Goal: Task Accomplishment & Management: Use online tool/utility

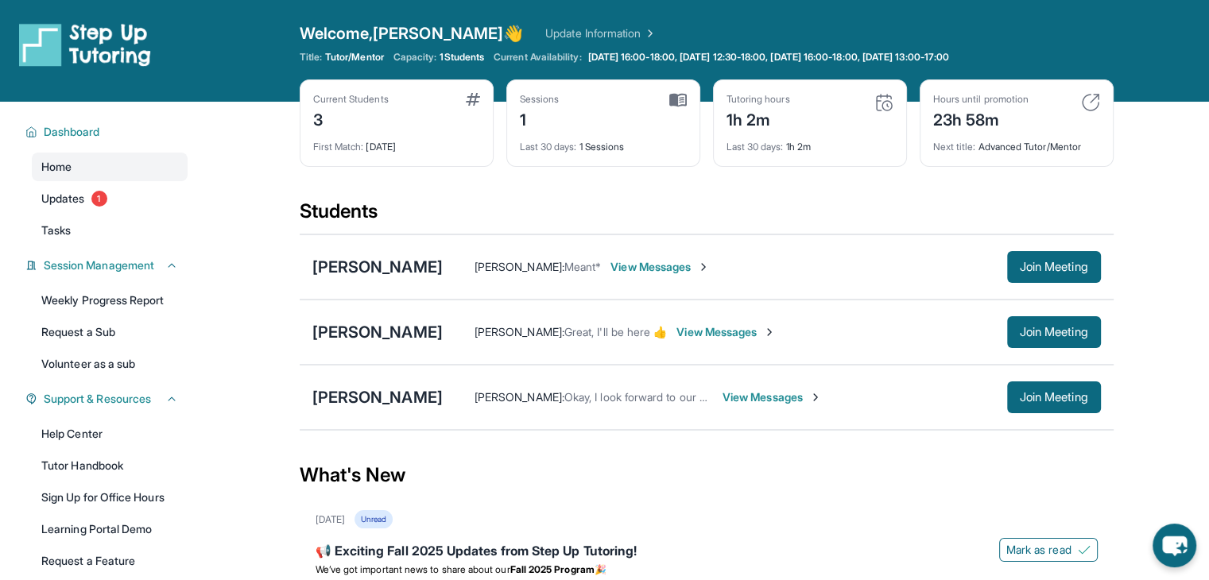
click at [762, 101] on div "Tutoring hours" at bounding box center [758, 99] width 64 height 13
click at [882, 102] on img at bounding box center [883, 102] width 19 height 19
click at [675, 96] on img at bounding box center [677, 100] width 17 height 14
click at [551, 106] on div "1" at bounding box center [540, 118] width 40 height 25
drag, startPoint x: 606, startPoint y: 150, endPoint x: 585, endPoint y: 149, distance: 21.5
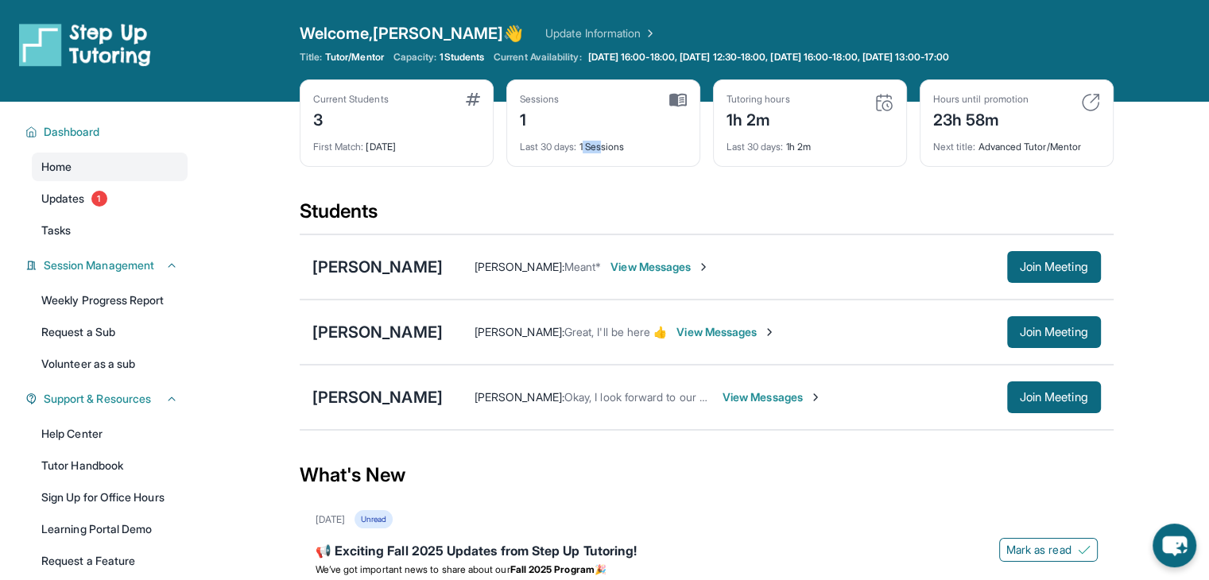
click at [585, 149] on div "Last 30 days : 1 Sessions" at bounding box center [603, 142] width 167 height 22
click at [575, 173] on div "Current Students 3 First Match : [DATE] Sessions 1 Last 30 days : 1 Sessions Tu…" at bounding box center [707, 138] width 814 height 119
drag, startPoint x: 1054, startPoint y: 335, endPoint x: 932, endPoint y: 347, distance: 122.3
click at [932, 347] on div "[PERSON_NAME] [PERSON_NAME] : Great, I'll be here 👍 View Messages Join Meeting" at bounding box center [707, 332] width 814 height 65
click at [361, 334] on div "[PERSON_NAME]" at bounding box center [377, 332] width 130 height 22
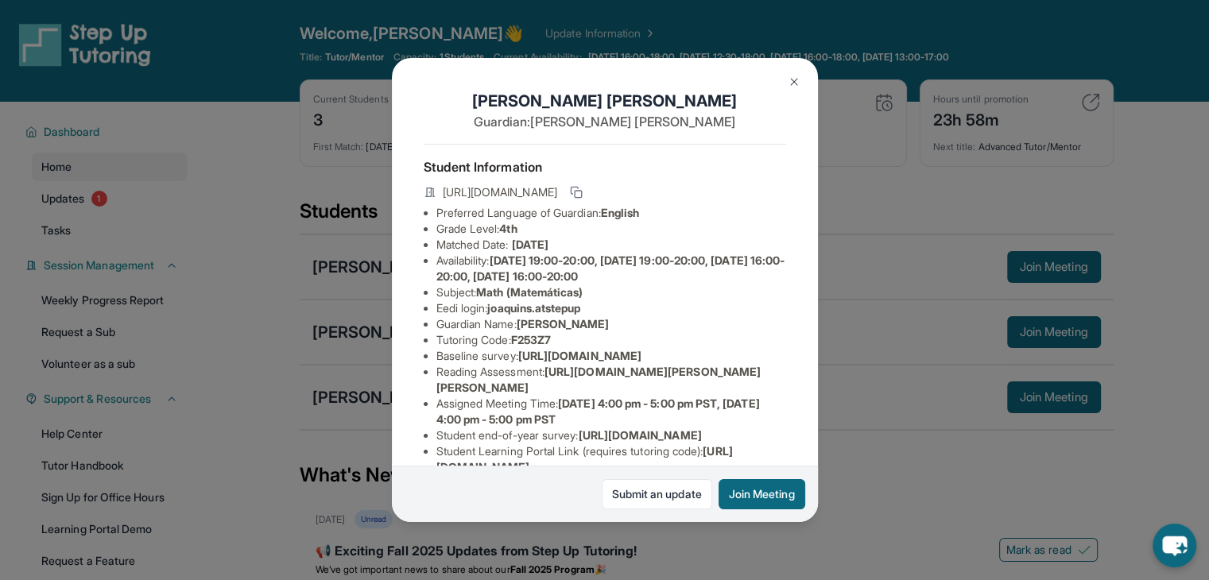
scroll to position [229, 0]
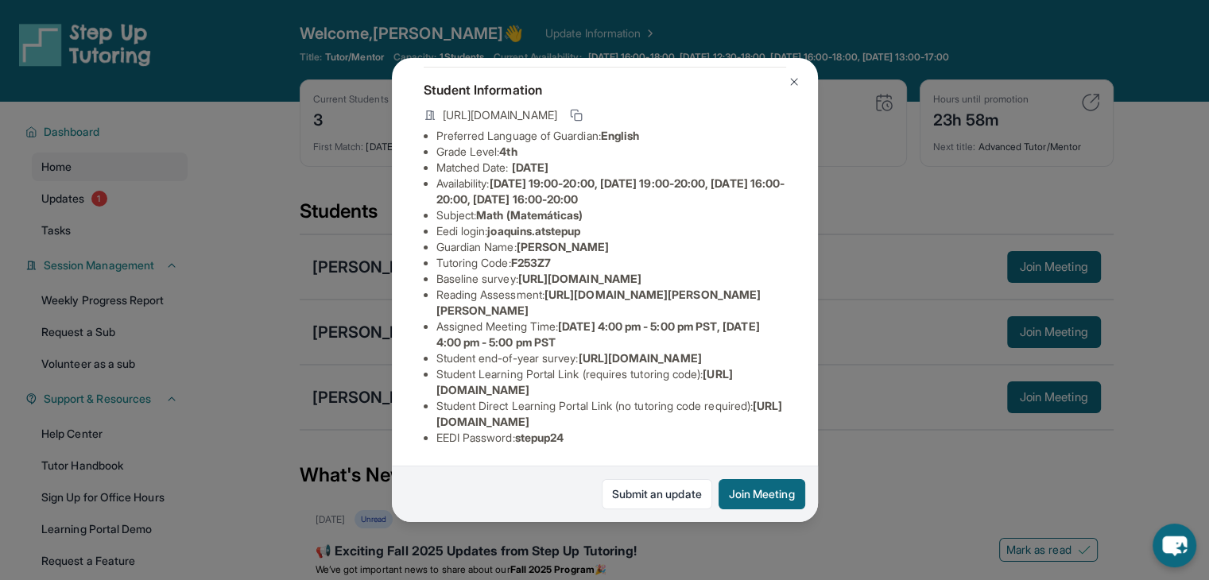
drag, startPoint x: 760, startPoint y: 411, endPoint x: 432, endPoint y: 410, distance: 327.5
click at [432, 410] on ul "Preferred Language of Guardian: English Grade Level: 4th Matched Date: [DATE] A…" at bounding box center [605, 287] width 362 height 318
copy span "[URL][DOMAIN_NAME]"
click at [615, 433] on div "Student Information [URL][DOMAIN_NAME] Preferred Language of Guardian: English …" at bounding box center [605, 263] width 362 height 392
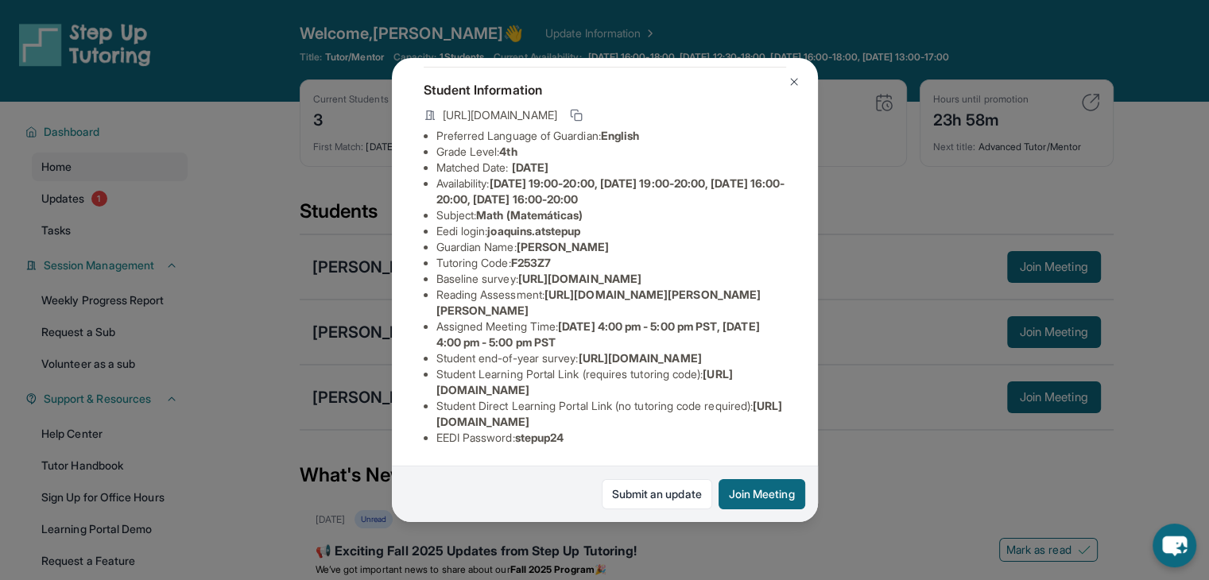
click at [548, 345] on span "[DATE] 4:00 pm - 5:00 pm PST, [DATE] 4:00 pm - 5:00 pm PST" at bounding box center [597, 334] width 323 height 29
click at [776, 506] on button "Join Meeting" at bounding box center [762, 494] width 87 height 30
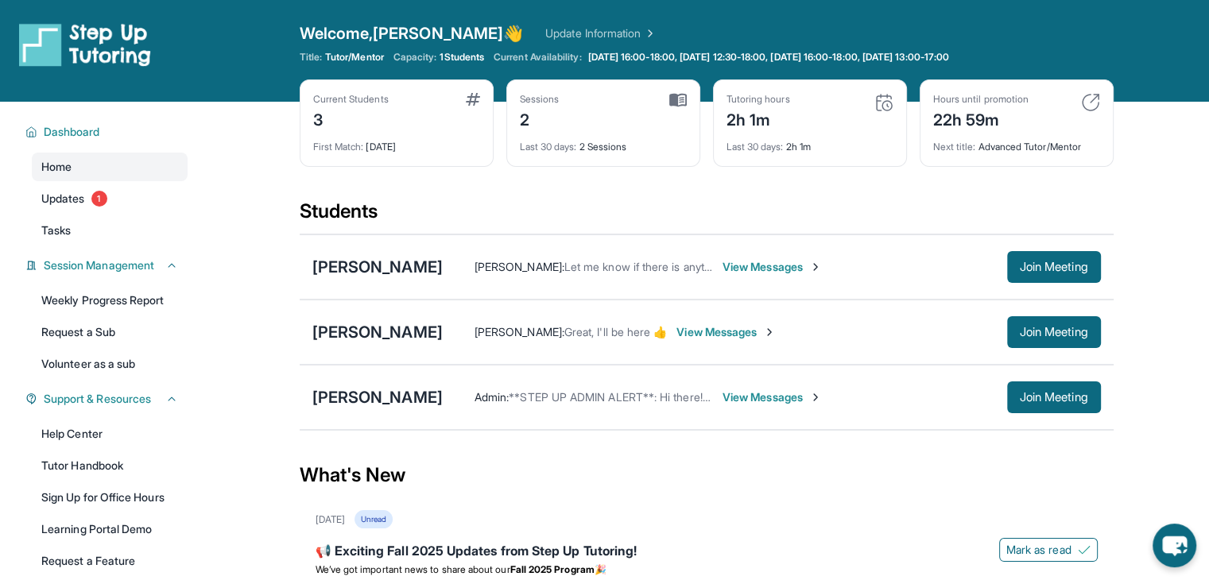
click at [776, 335] on span "View Messages" at bounding box center [725, 332] width 99 height 16
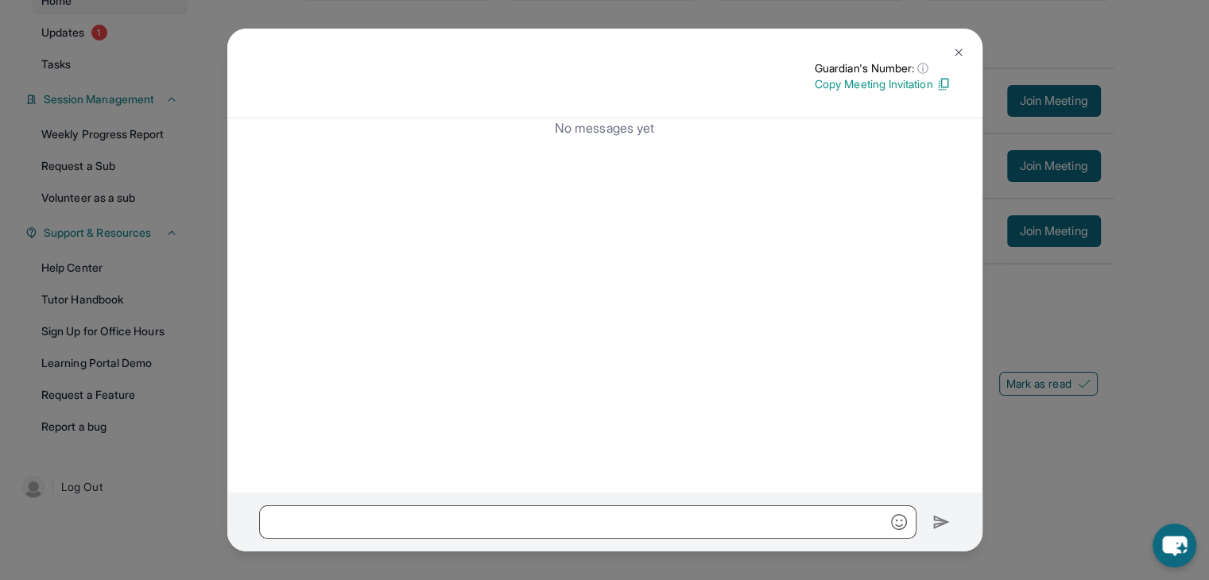
scroll to position [0, 0]
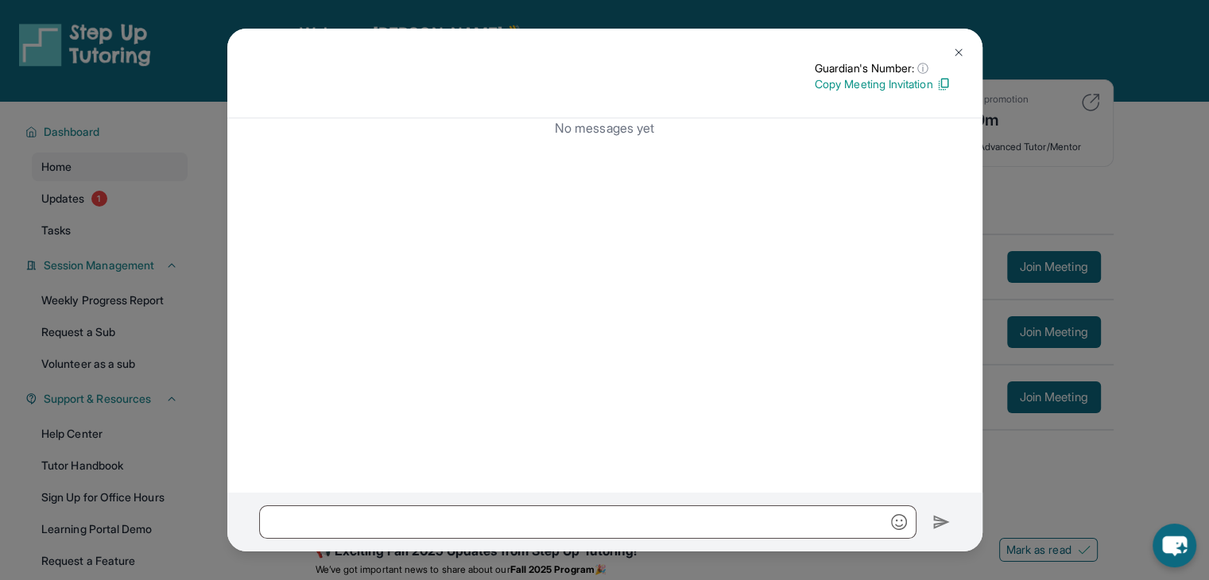
click at [958, 48] on img at bounding box center [958, 52] width 13 height 13
